Goal: Task Accomplishment & Management: Complete application form

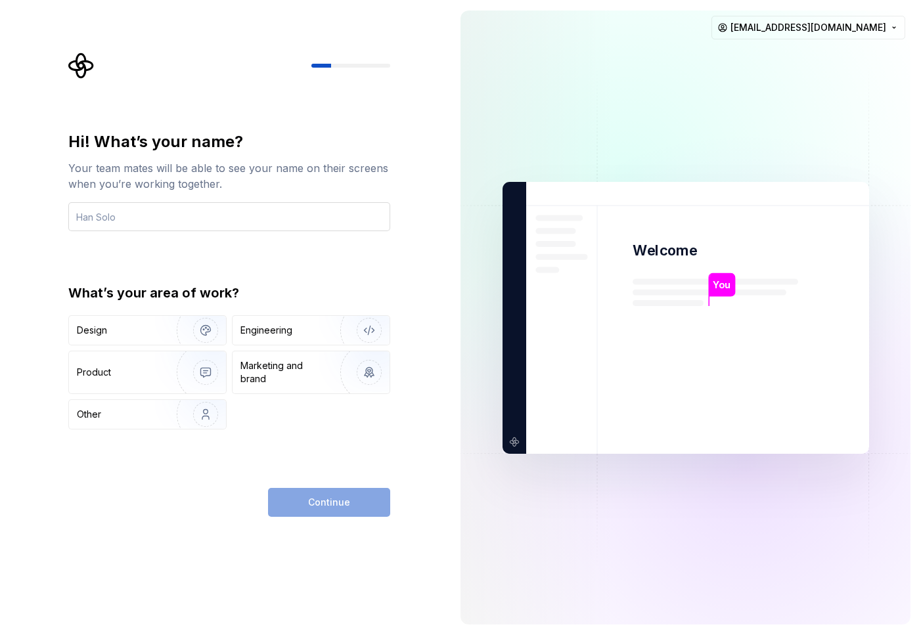
click at [246, 226] on input "text" at bounding box center [229, 216] width 322 height 29
type input "[PERSON_NAME]"
click at [280, 327] on div "Engineering" at bounding box center [266, 330] width 52 height 13
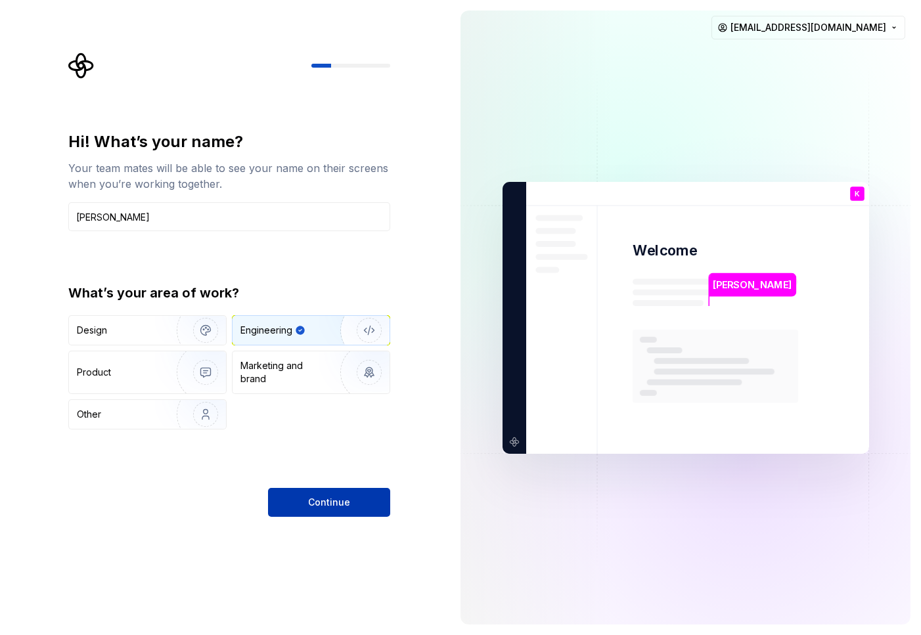
click at [336, 500] on span "Continue" at bounding box center [329, 502] width 42 height 13
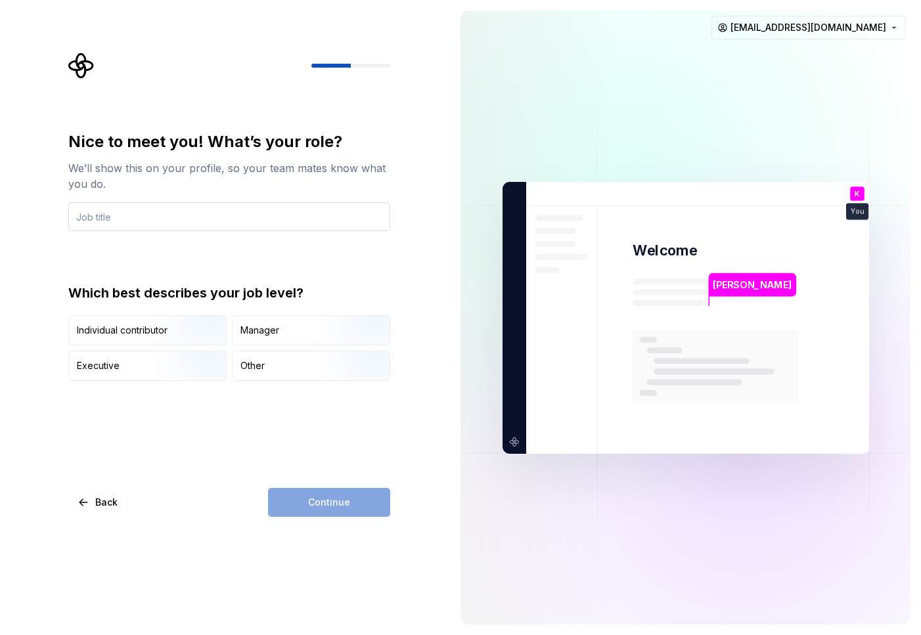
click at [161, 215] on input "text" at bounding box center [229, 216] width 322 height 29
type input "Worker"
click at [147, 330] on div "Individual contributor" at bounding box center [122, 330] width 91 height 13
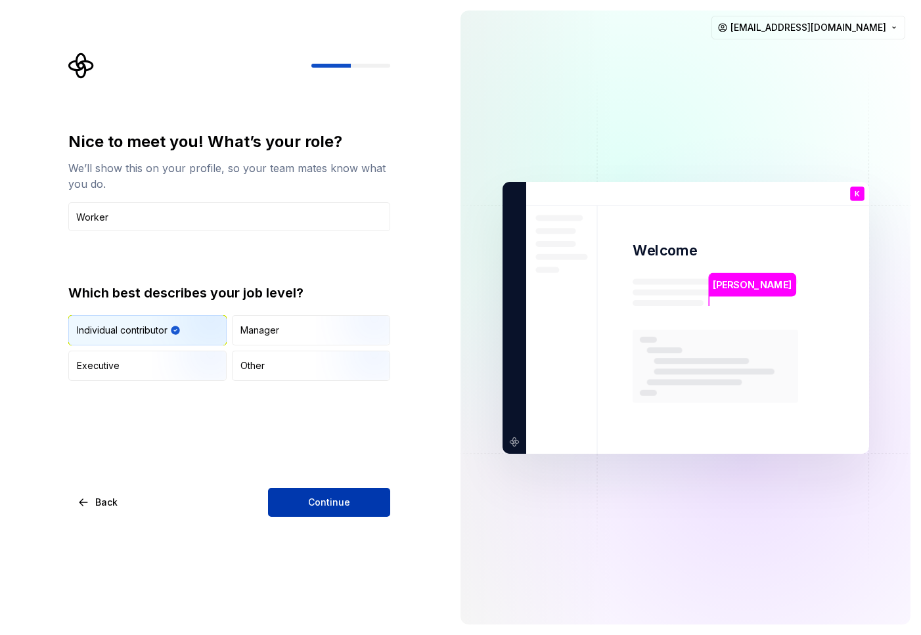
click at [339, 503] on span "Continue" at bounding box center [329, 502] width 42 height 13
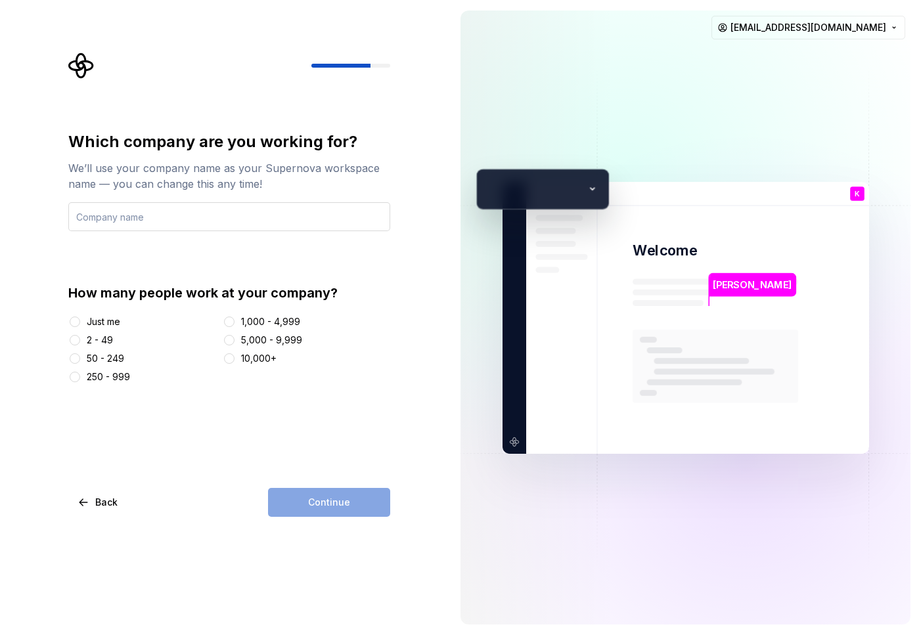
click at [129, 218] on input "text" at bounding box center [229, 216] width 322 height 29
type input "My own"
click at [72, 320] on button "Just me" at bounding box center [75, 322] width 11 height 11
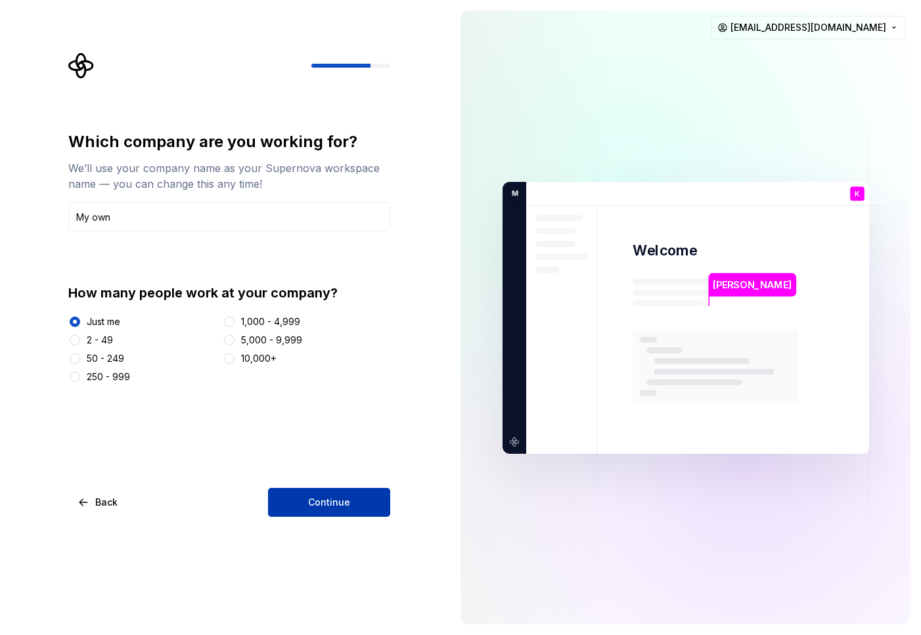
click at [342, 516] on button "Continue" at bounding box center [329, 502] width 122 height 29
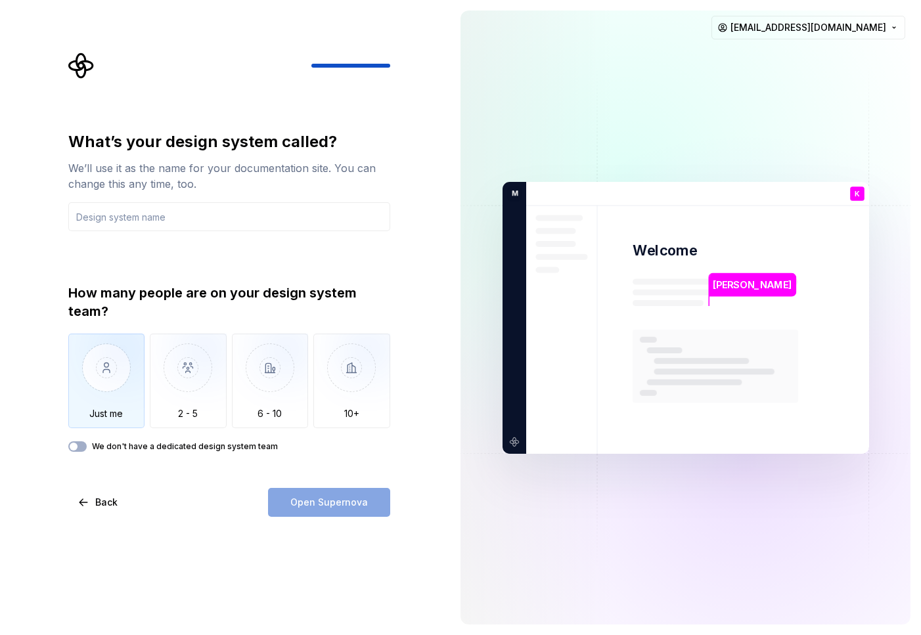
click at [100, 374] on img "button" at bounding box center [106, 378] width 77 height 88
click at [343, 509] on div "Open Supernova" at bounding box center [329, 502] width 122 height 29
click at [200, 223] on input "text" at bounding box center [229, 216] width 322 height 29
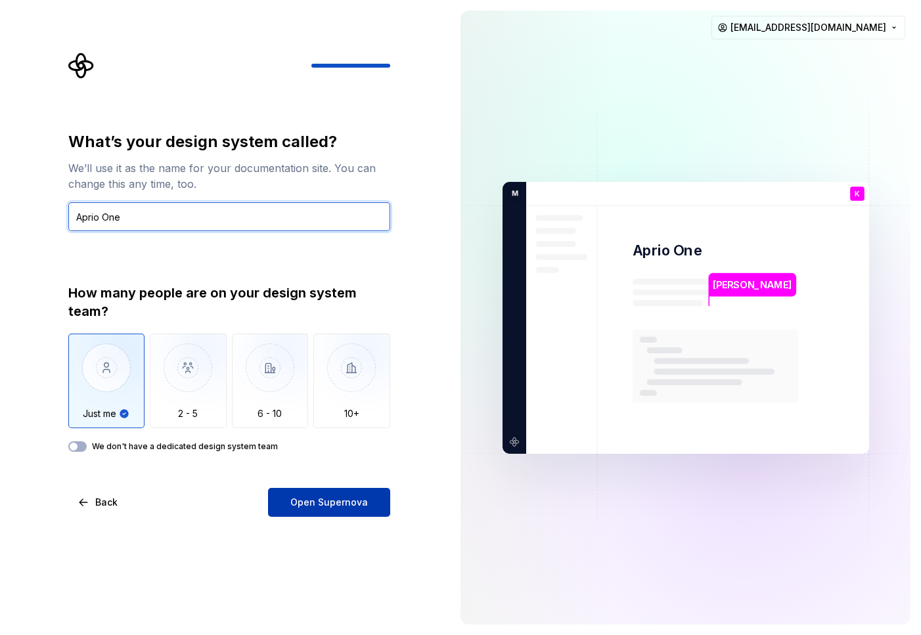
type input "Aprio One"
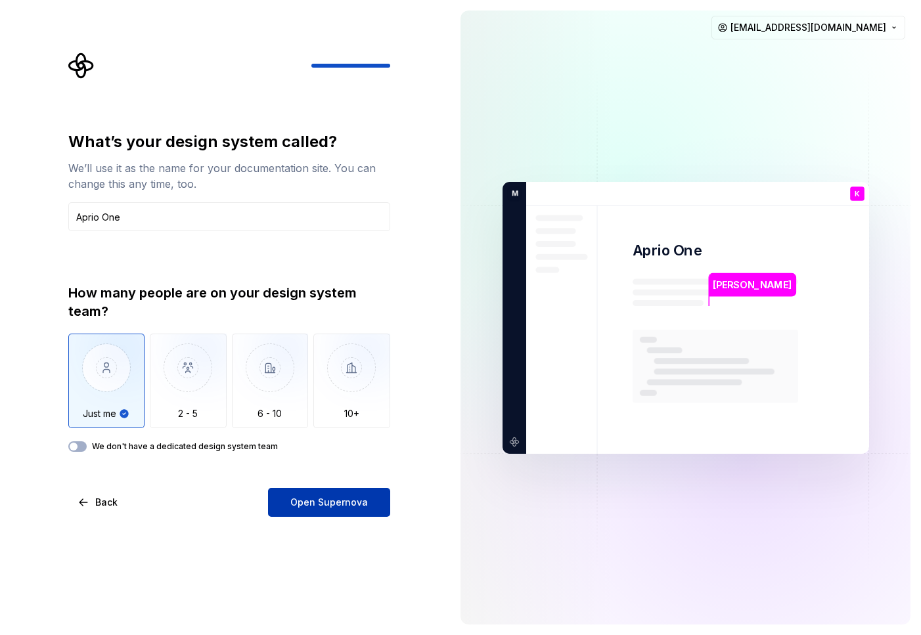
click at [338, 498] on span "Open Supernova" at bounding box center [328, 502] width 77 height 13
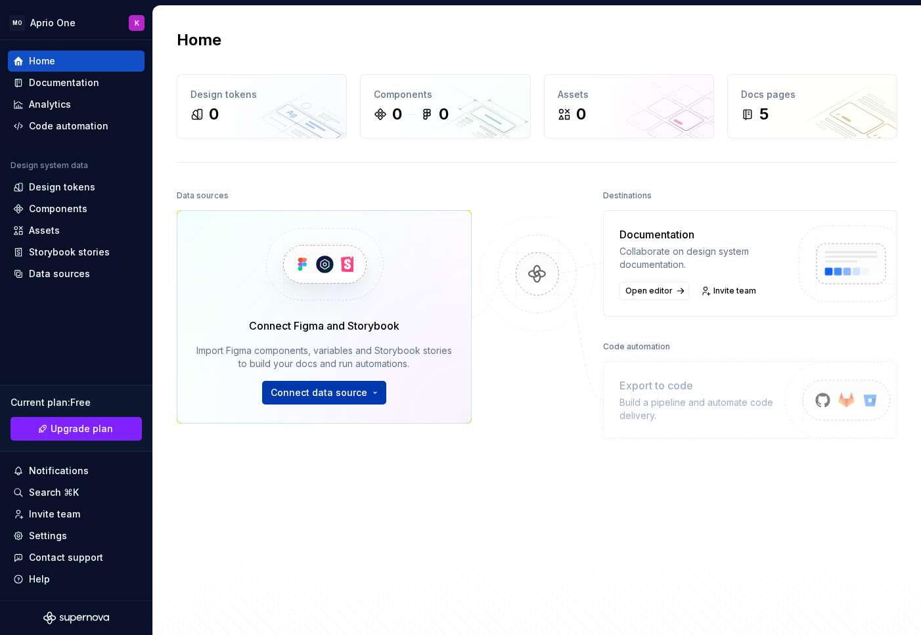
click at [343, 389] on html "MO Aprio One K Home Documentation Analytics Code automation Design system data …" at bounding box center [460, 317] width 921 height 635
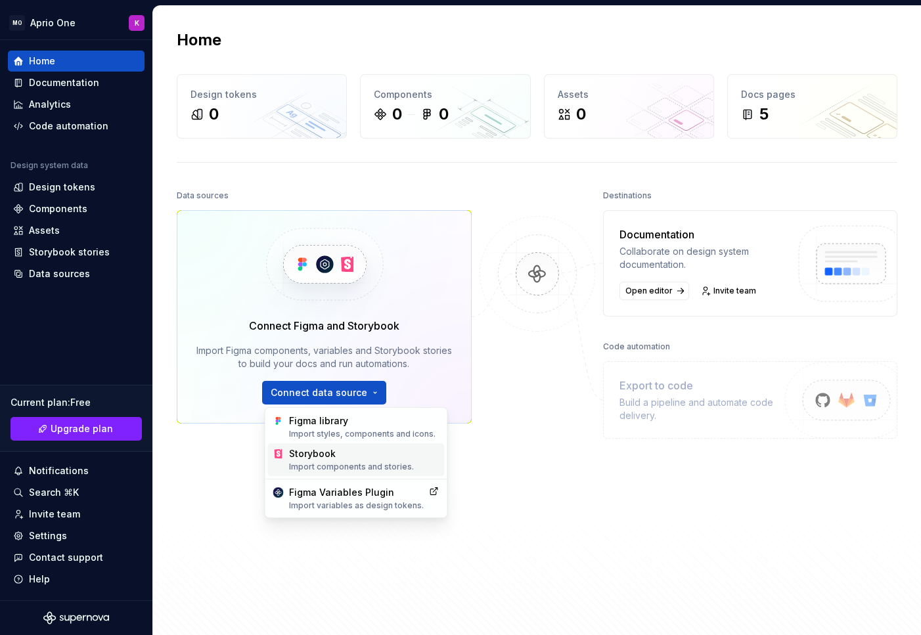
click at [323, 459] on div "Storybook Import components and stories." at bounding box center [364, 459] width 150 height 25
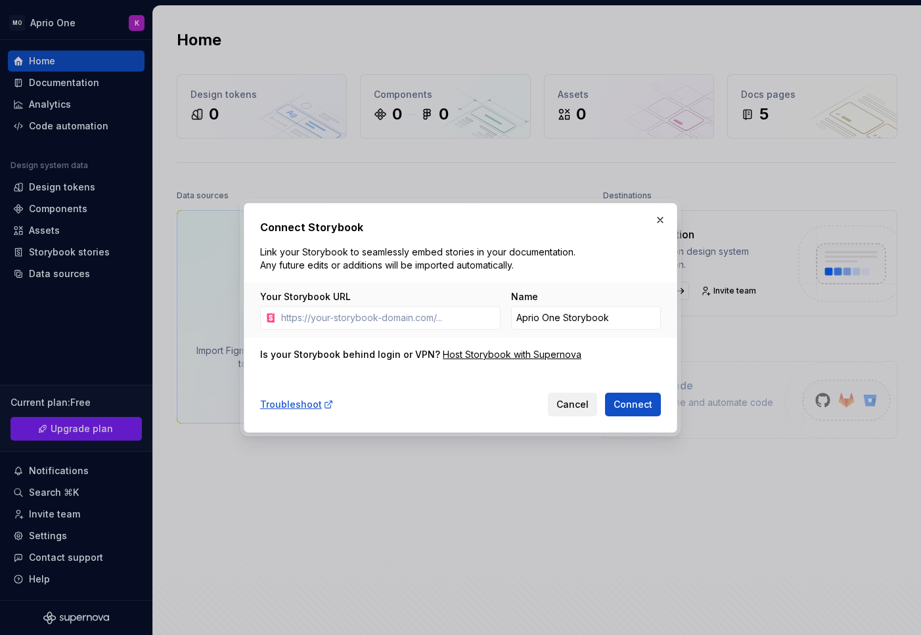
click at [577, 408] on span "Cancel" at bounding box center [572, 404] width 32 height 13
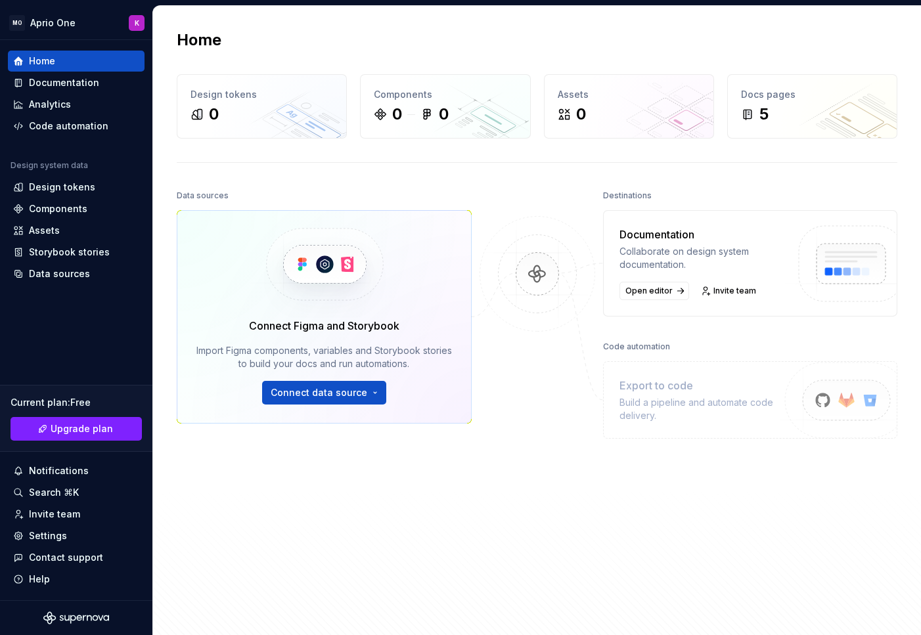
click at [343, 266] on img at bounding box center [324, 264] width 161 height 107
